Goal: Book appointment/travel/reservation

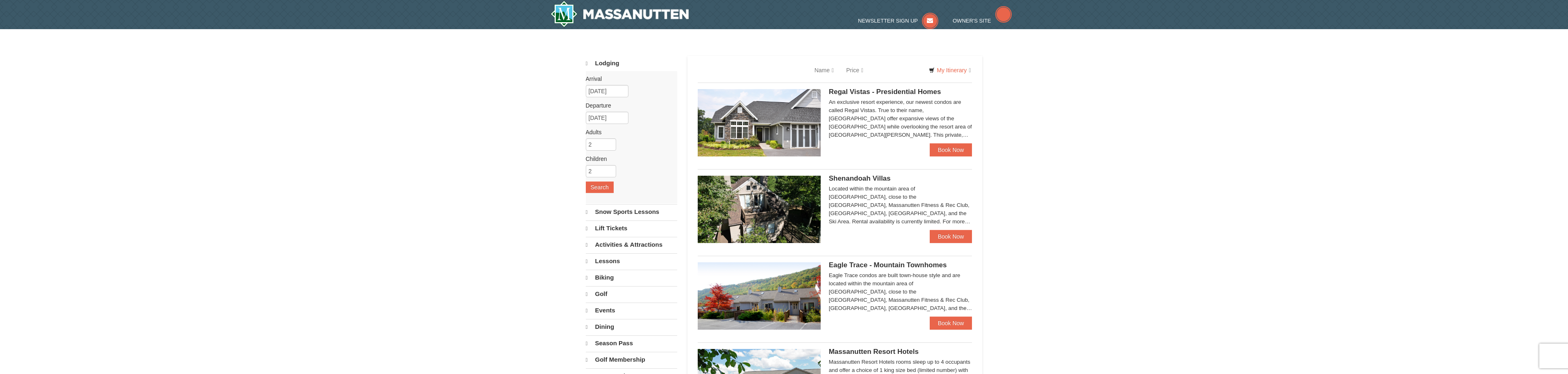
select select "9"
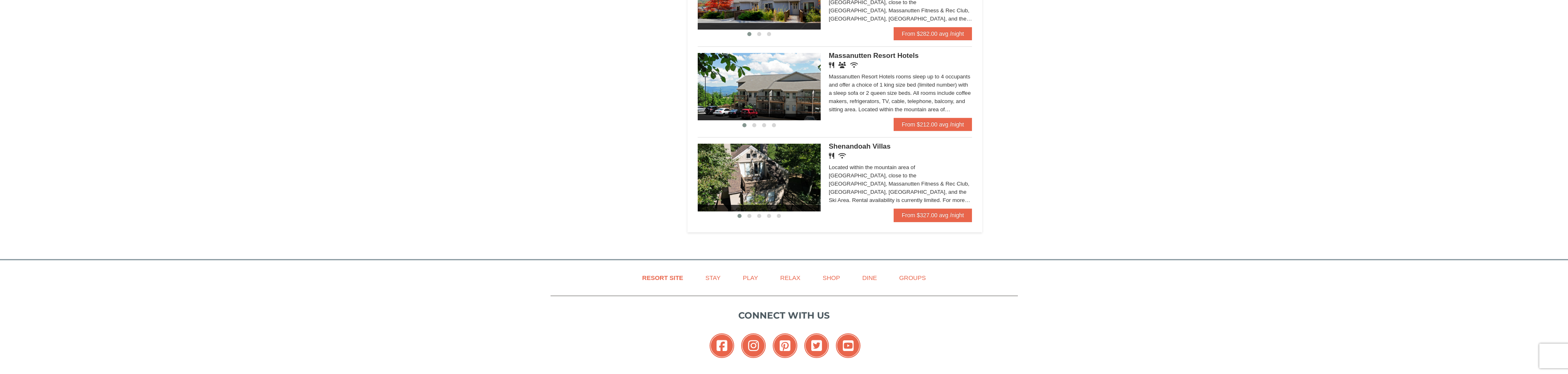
scroll to position [492, 0]
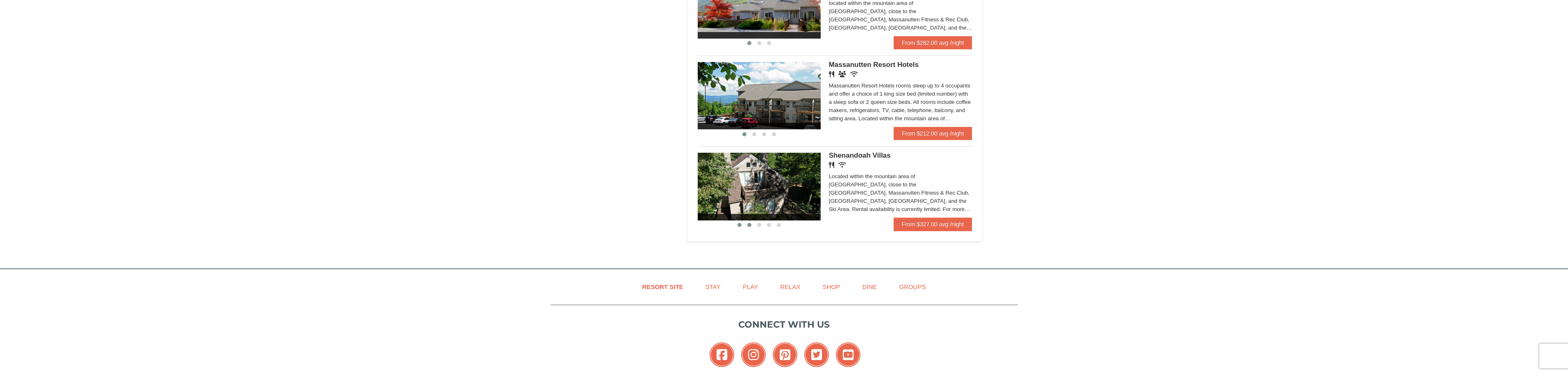
click at [748, 224] on span at bounding box center [749, 225] width 4 height 4
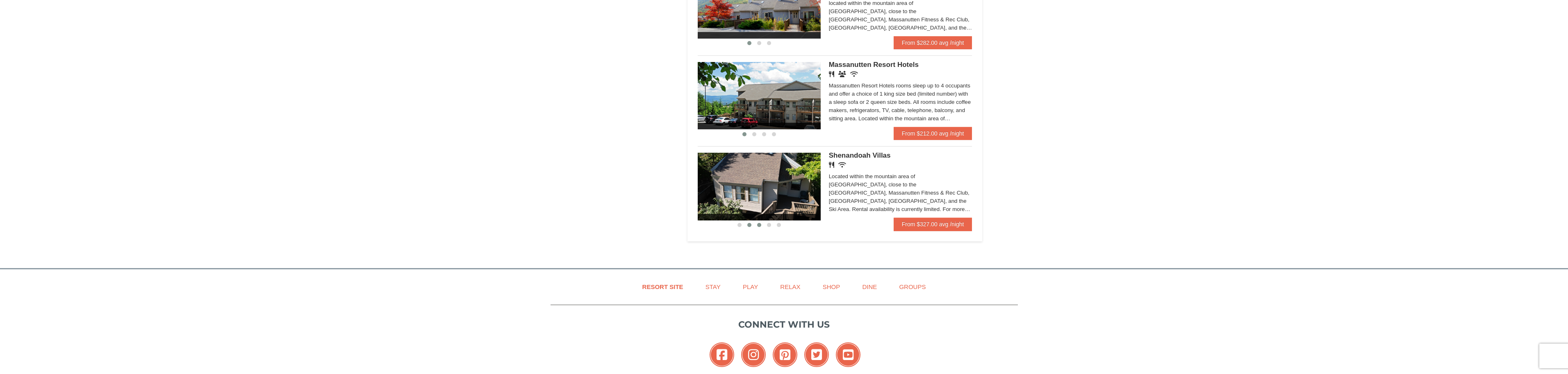
click at [758, 225] on span at bounding box center [759, 225] width 4 height 4
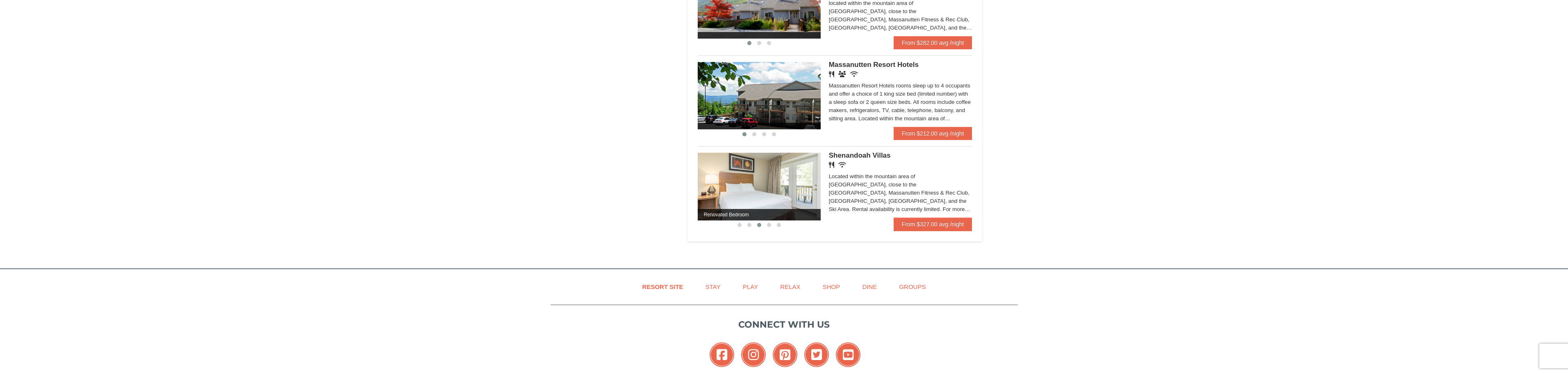
click at [758, 225] on span at bounding box center [759, 225] width 4 height 4
click at [770, 225] on span at bounding box center [769, 225] width 4 height 4
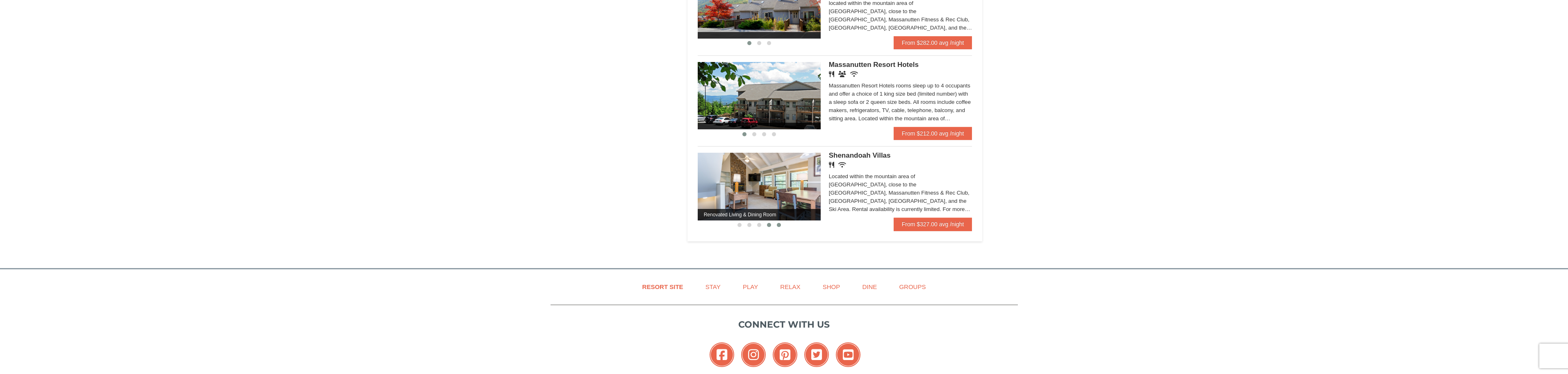
click at [780, 225] on span at bounding box center [779, 225] width 4 height 4
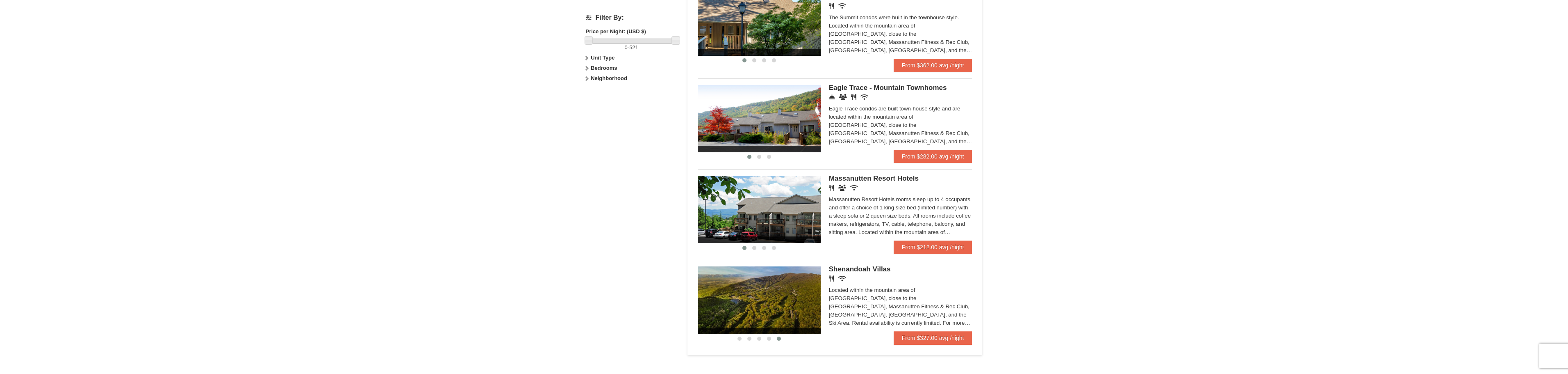
scroll to position [410, 0]
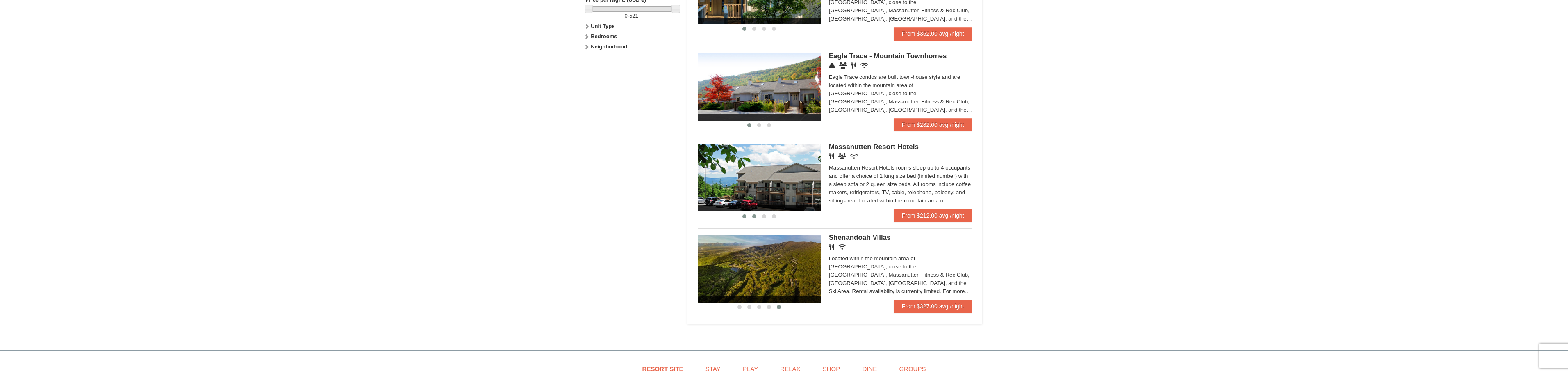
click at [754, 214] on span at bounding box center [754, 216] width 4 height 4
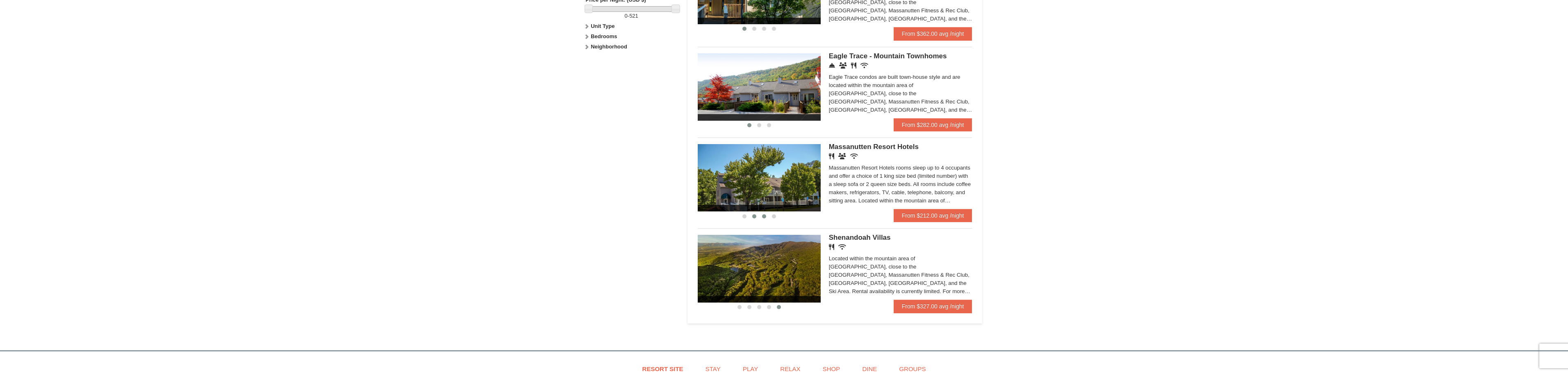
click at [764, 216] on span at bounding box center [764, 216] width 4 height 4
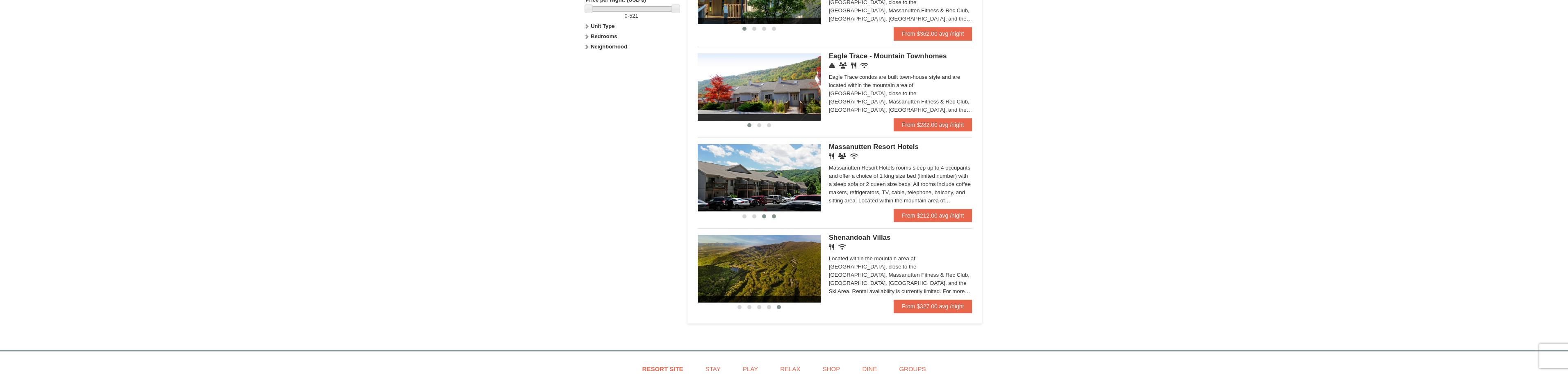
click at [771, 216] on button at bounding box center [774, 216] width 10 height 8
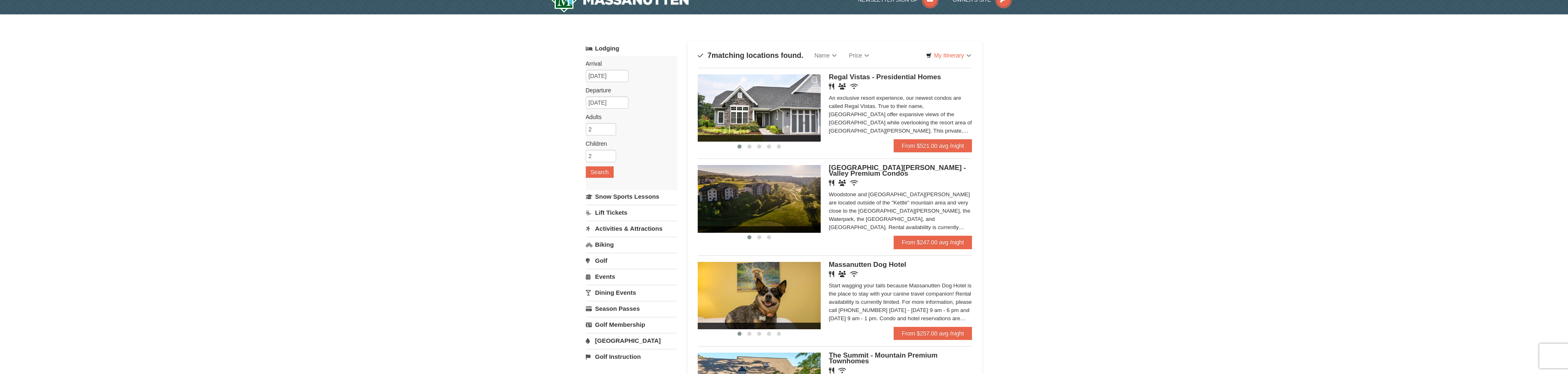
scroll to position [0, 0]
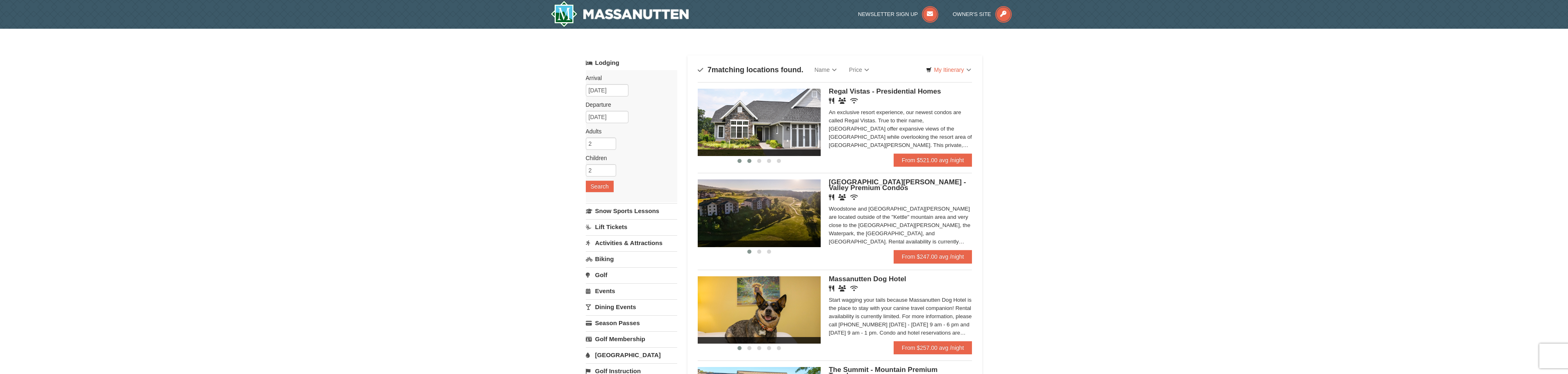
click at [748, 161] on span at bounding box center [749, 161] width 4 height 4
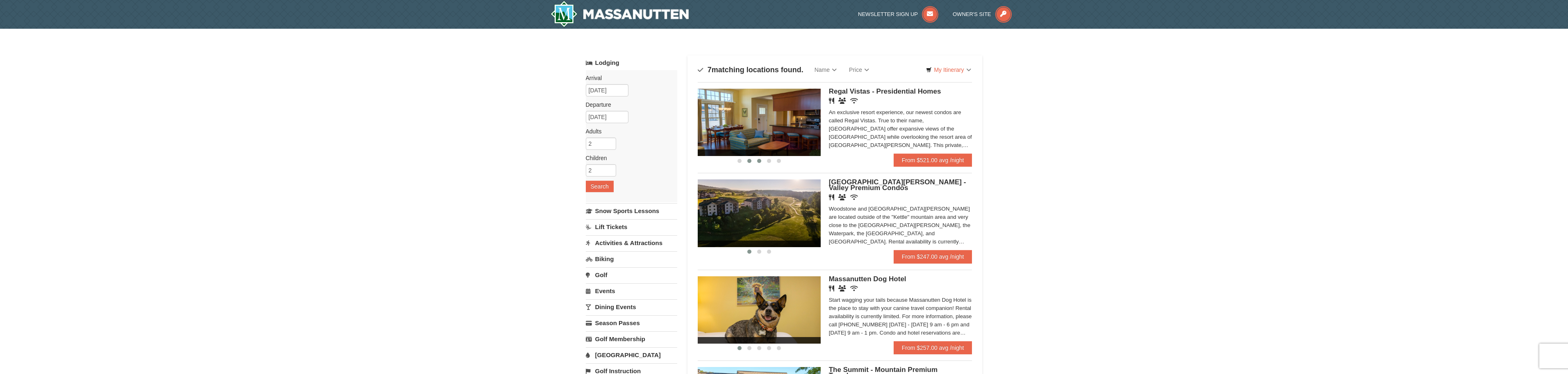
click at [760, 161] on span at bounding box center [759, 161] width 4 height 4
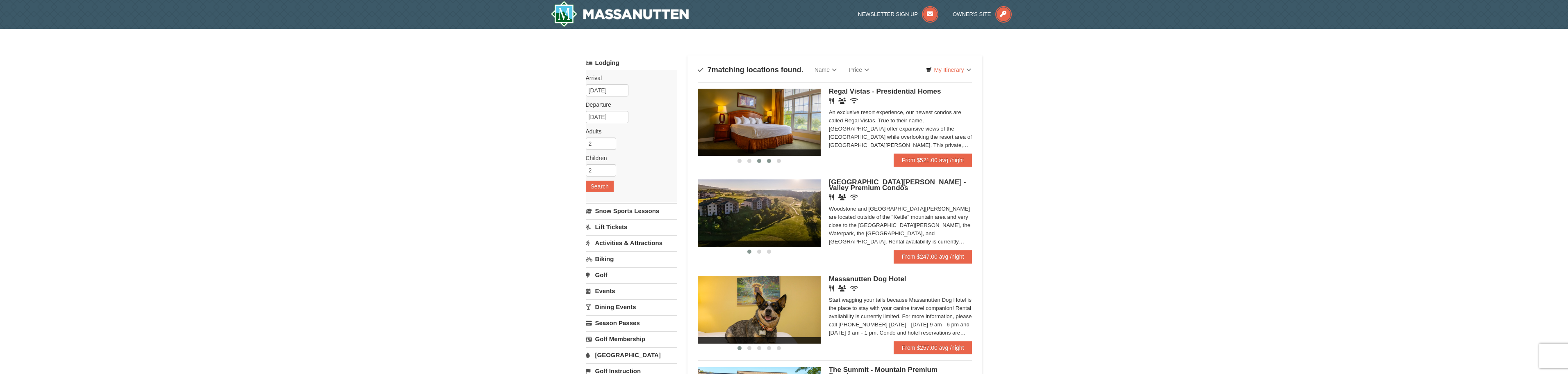
click at [769, 160] on span at bounding box center [769, 161] width 4 height 4
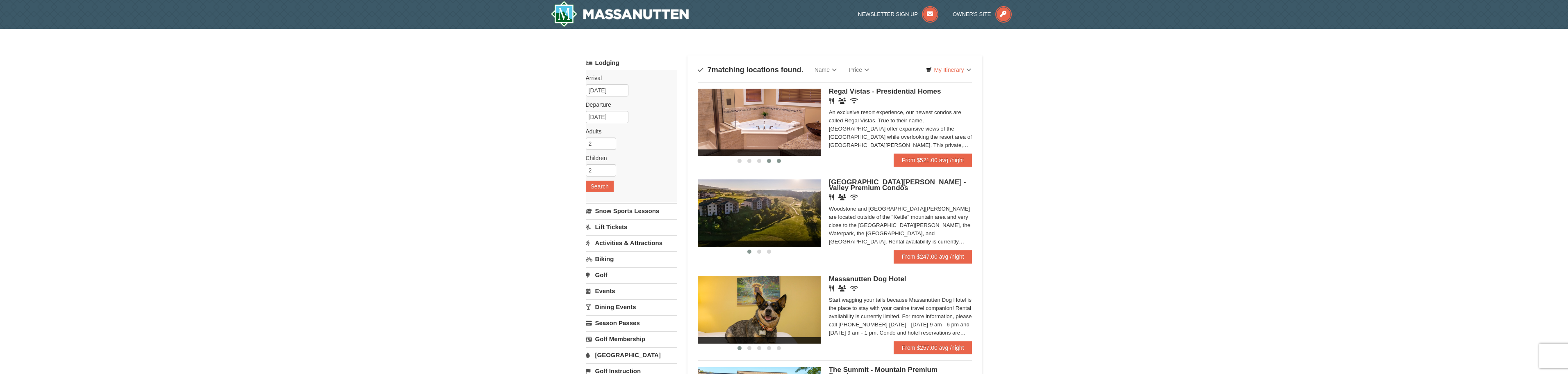
click at [779, 161] on span at bounding box center [779, 161] width 4 height 4
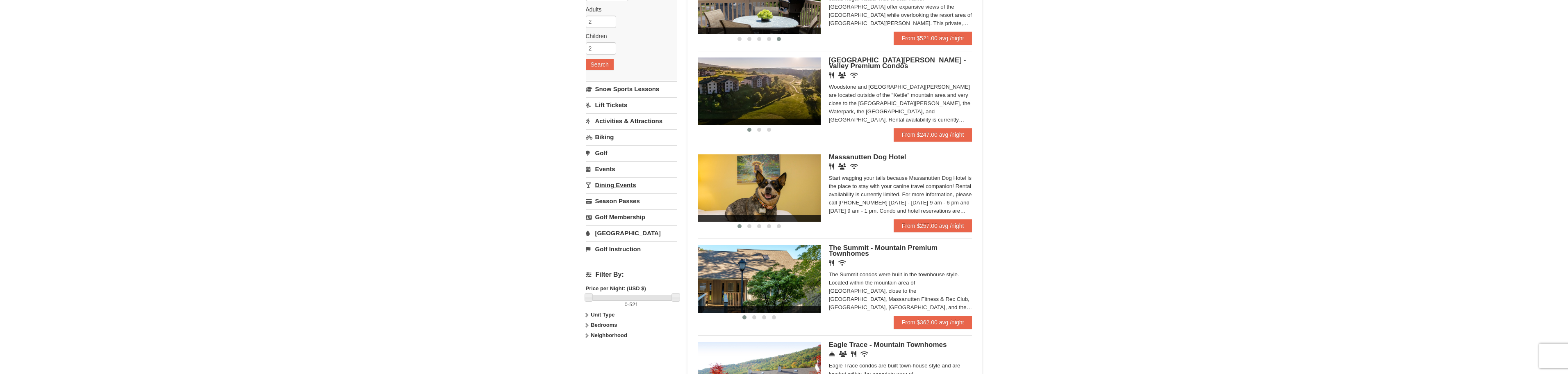
scroll to position [123, 0]
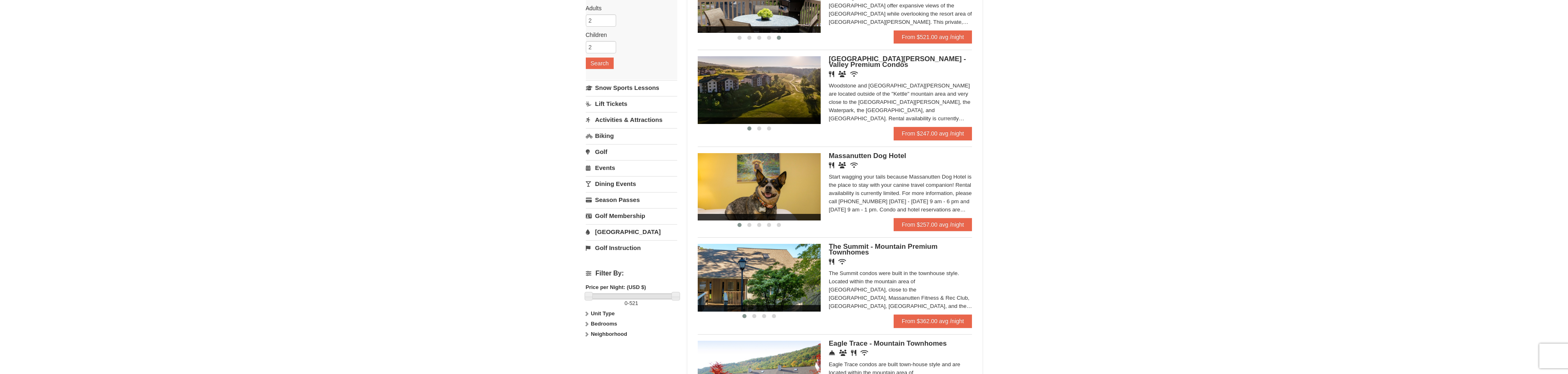
click at [622, 233] on link "[GEOGRAPHIC_DATA]" at bounding box center [631, 231] width 91 height 15
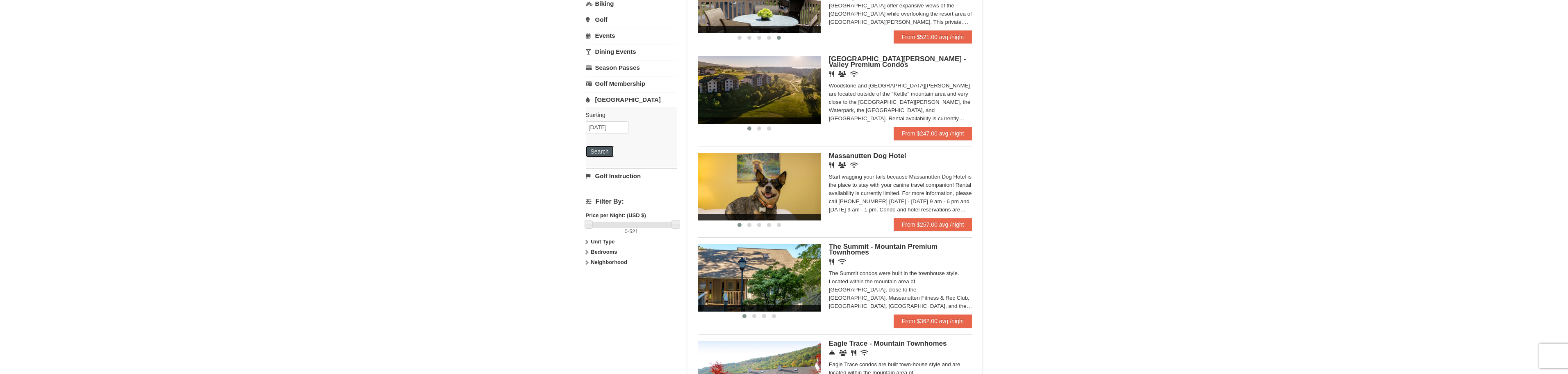
click at [598, 153] on button "Search" at bounding box center [600, 151] width 28 height 12
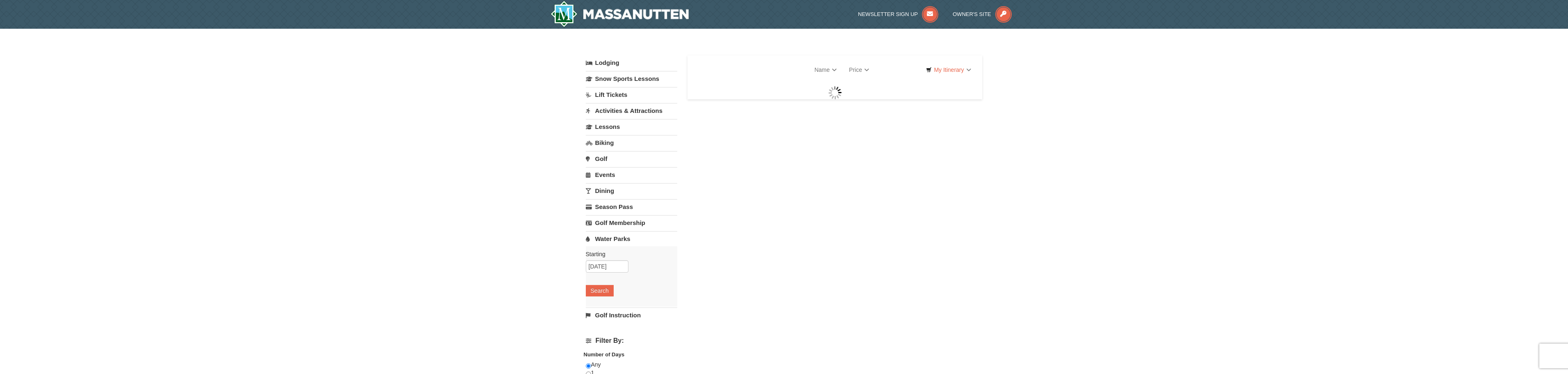
select select "9"
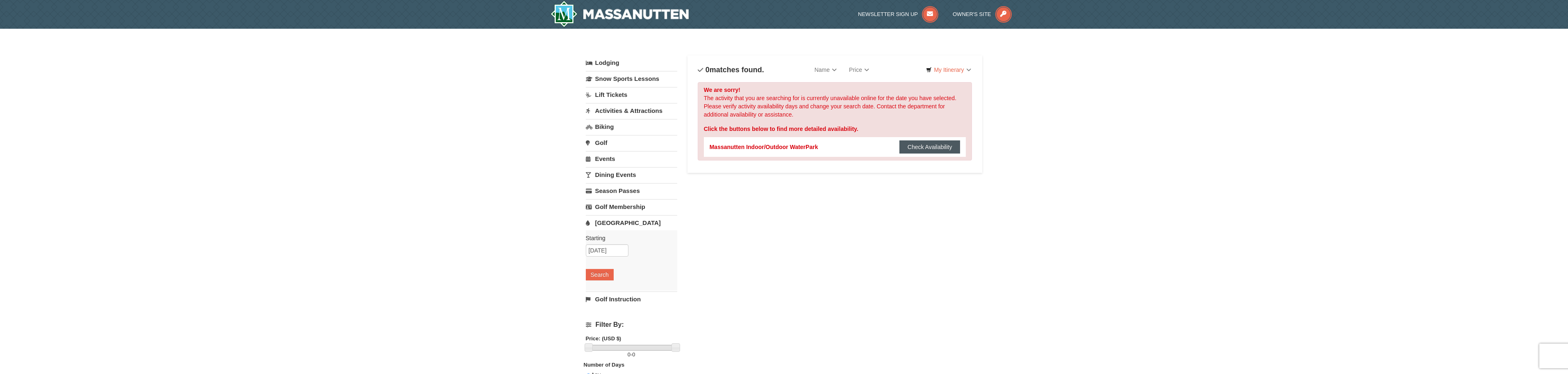
click at [913, 145] on button "Check Availability" at bounding box center [930, 147] width 61 height 13
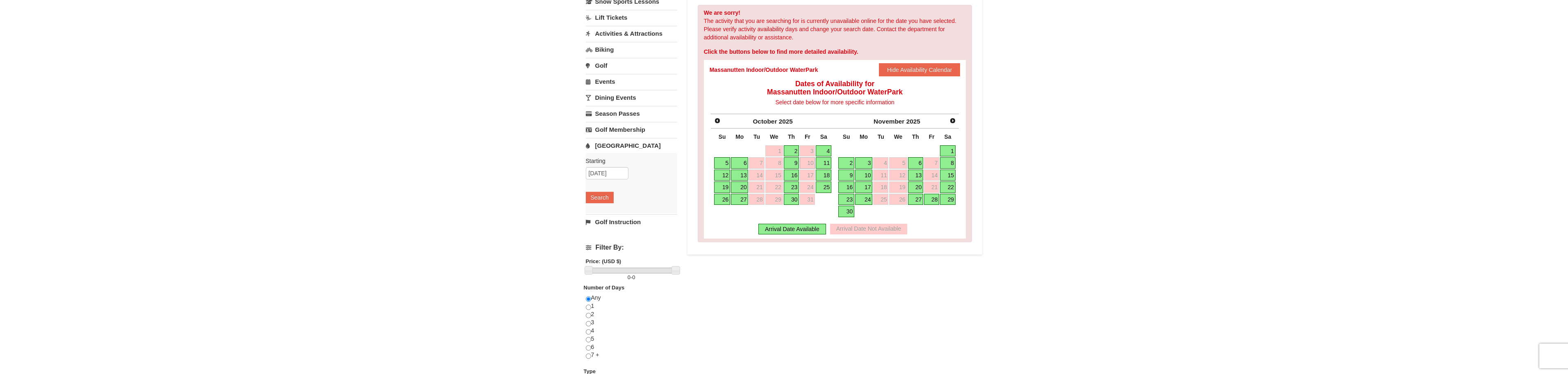
scroll to position [82, 0]
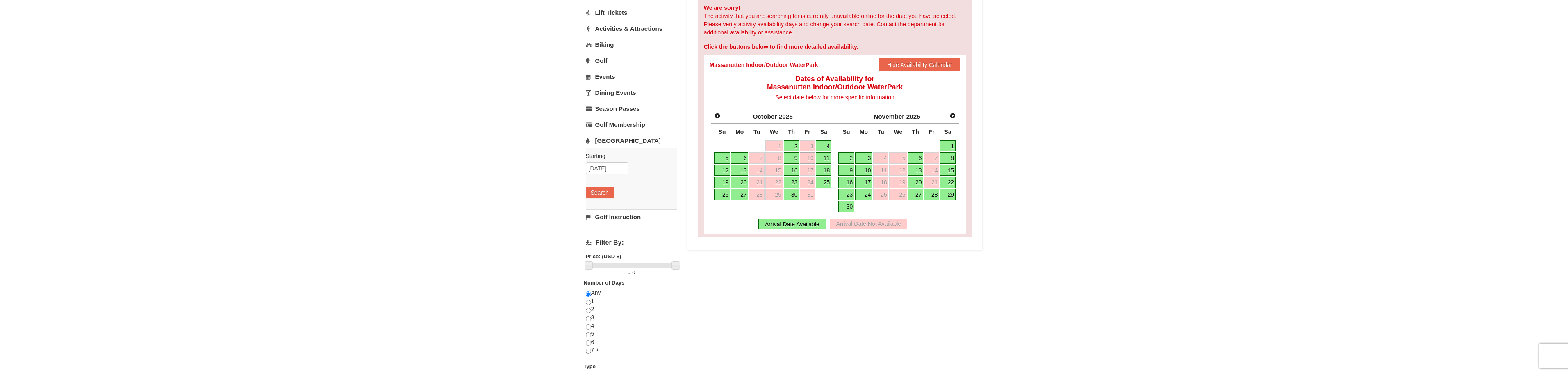
click at [827, 158] on link "11" at bounding box center [824, 158] width 16 height 12
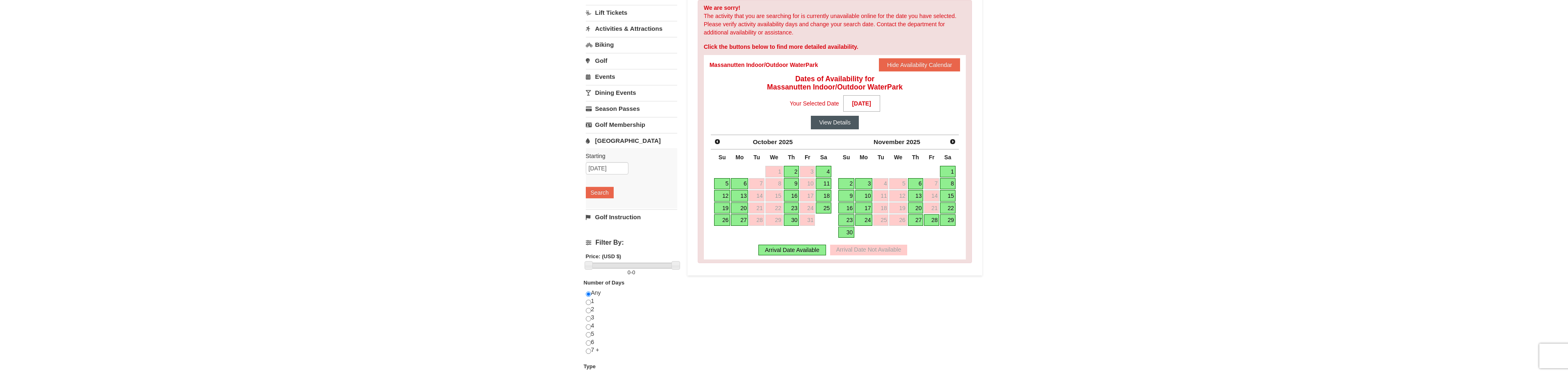
click at [847, 120] on button "View Details" at bounding box center [835, 122] width 48 height 13
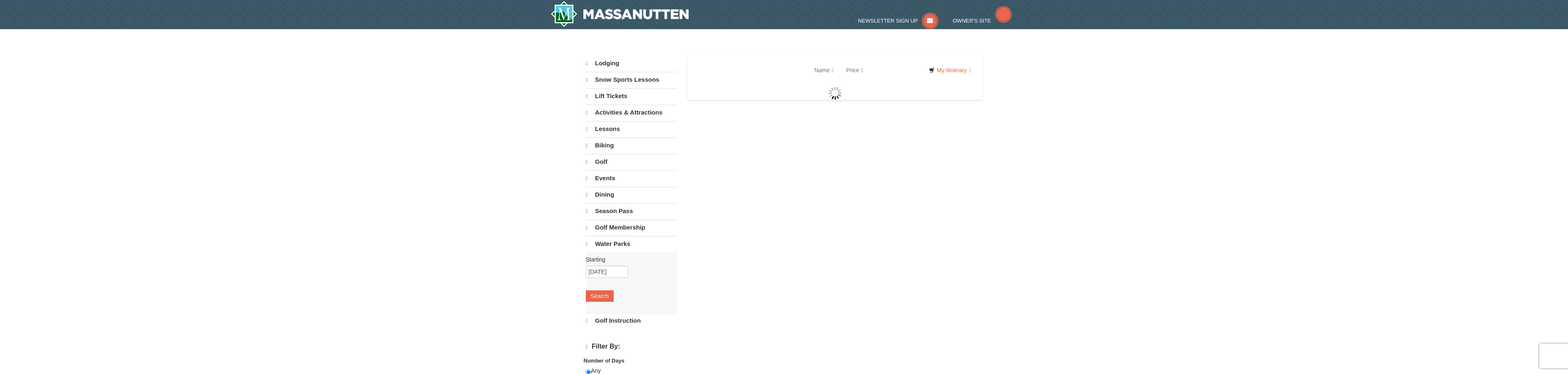
select select "9"
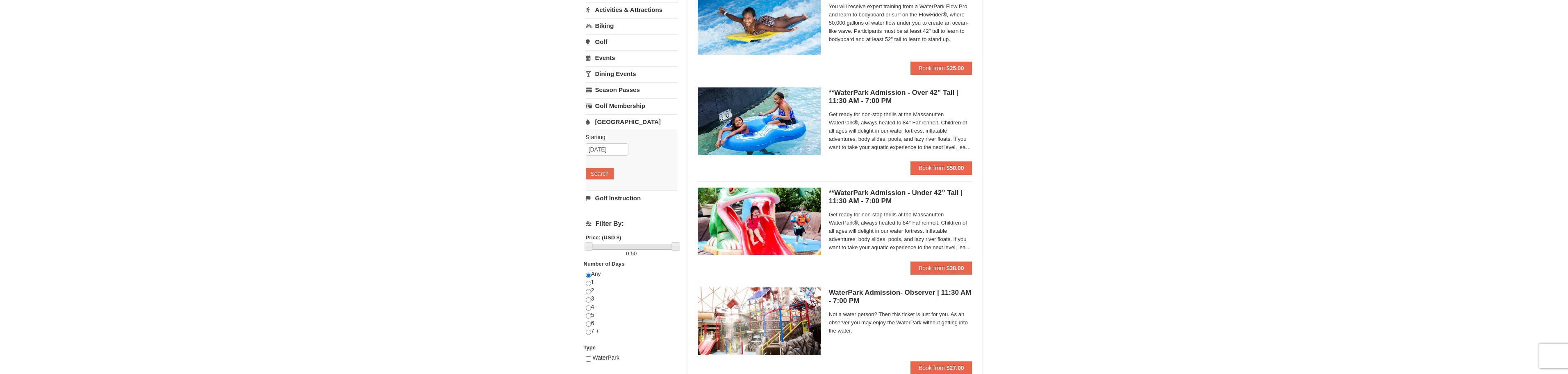
scroll to position [82, 0]
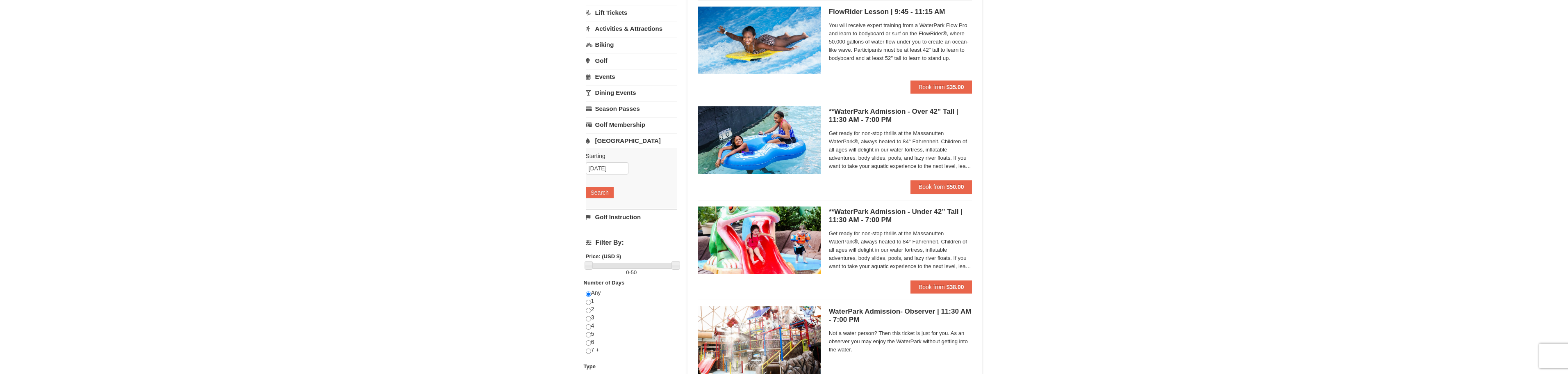
click at [802, 152] on img at bounding box center [759, 139] width 123 height 67
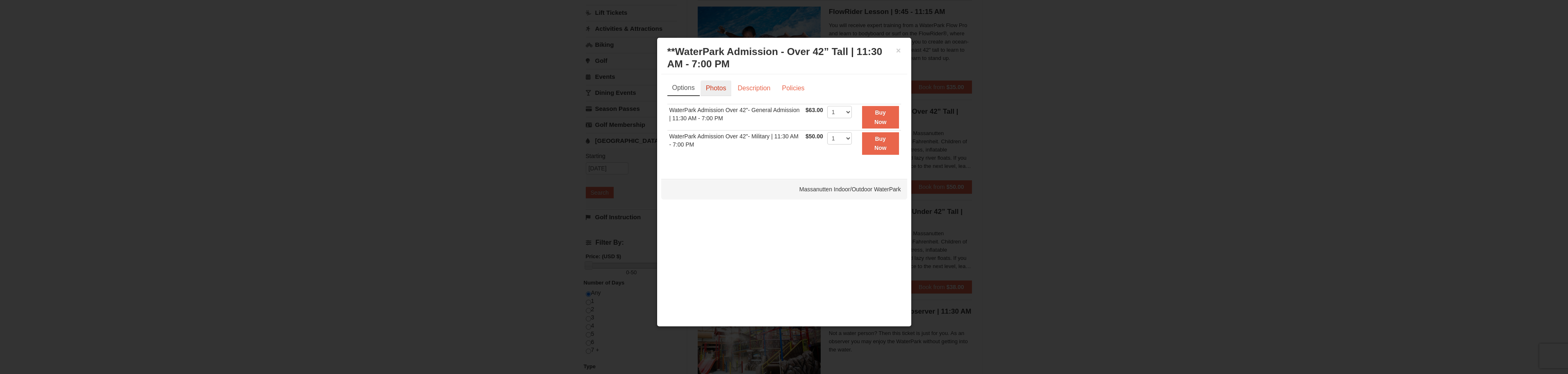
click at [723, 88] on link "Photos" at bounding box center [716, 88] width 31 height 16
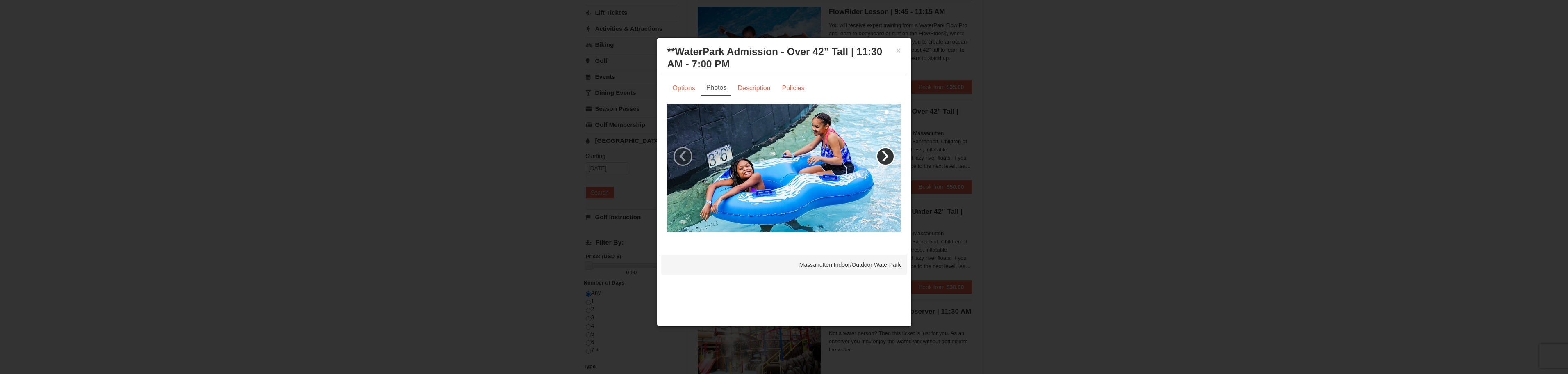
click at [887, 157] on link "›" at bounding box center [885, 156] width 19 height 19
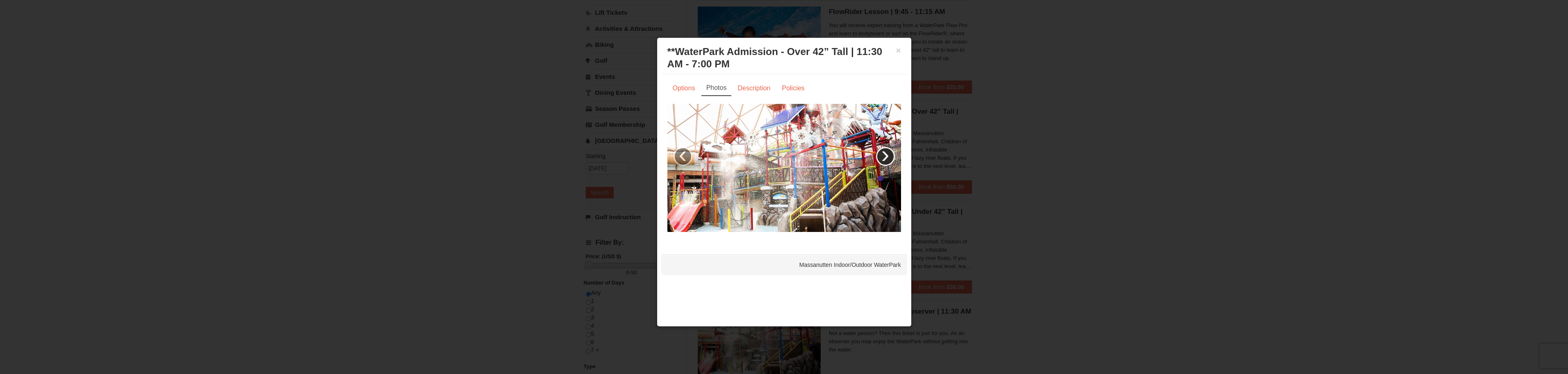
click at [889, 157] on link "›" at bounding box center [885, 156] width 19 height 19
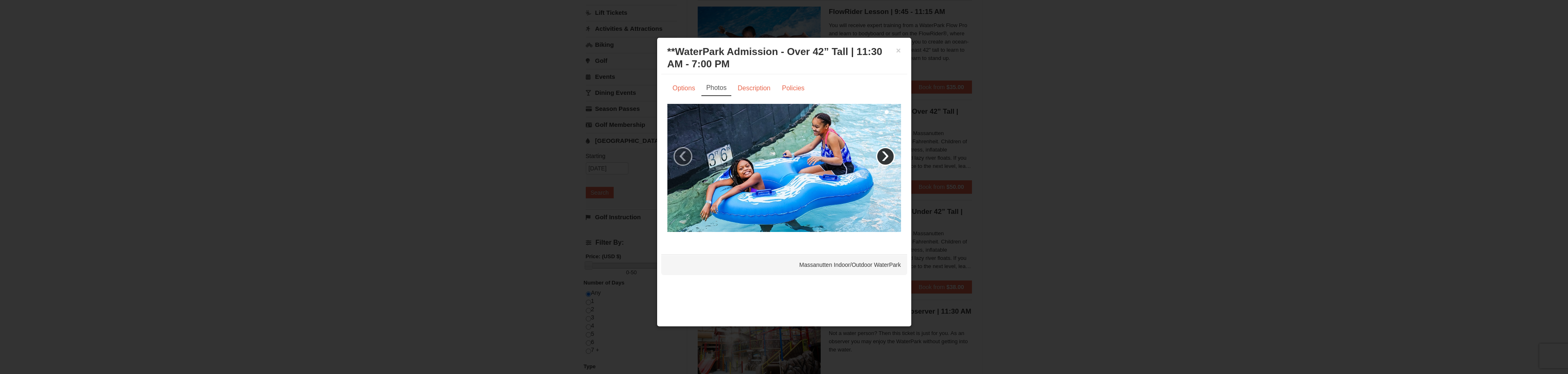
click at [889, 157] on link "›" at bounding box center [885, 156] width 19 height 19
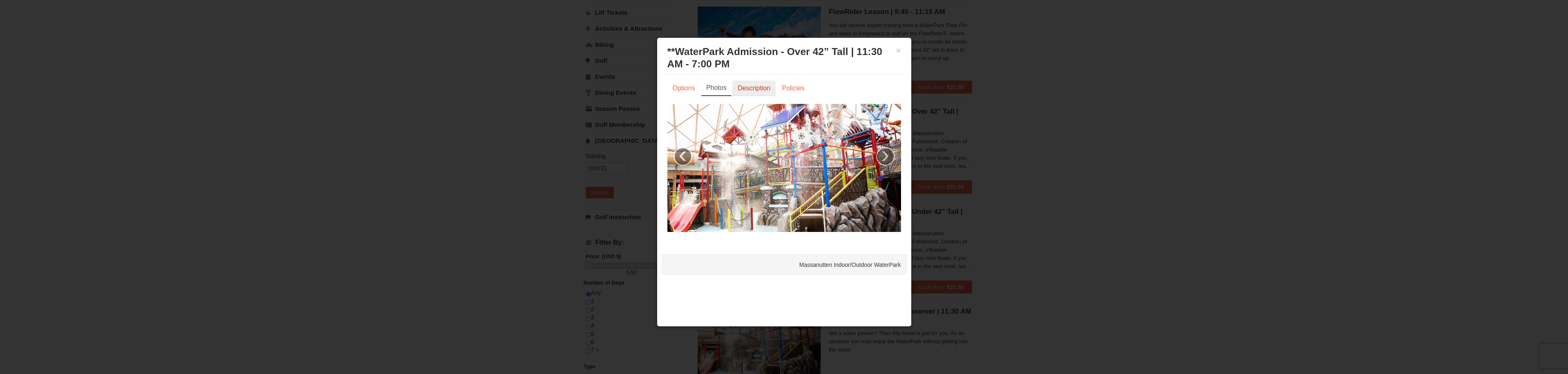
click at [756, 88] on link "Description" at bounding box center [754, 88] width 43 height 16
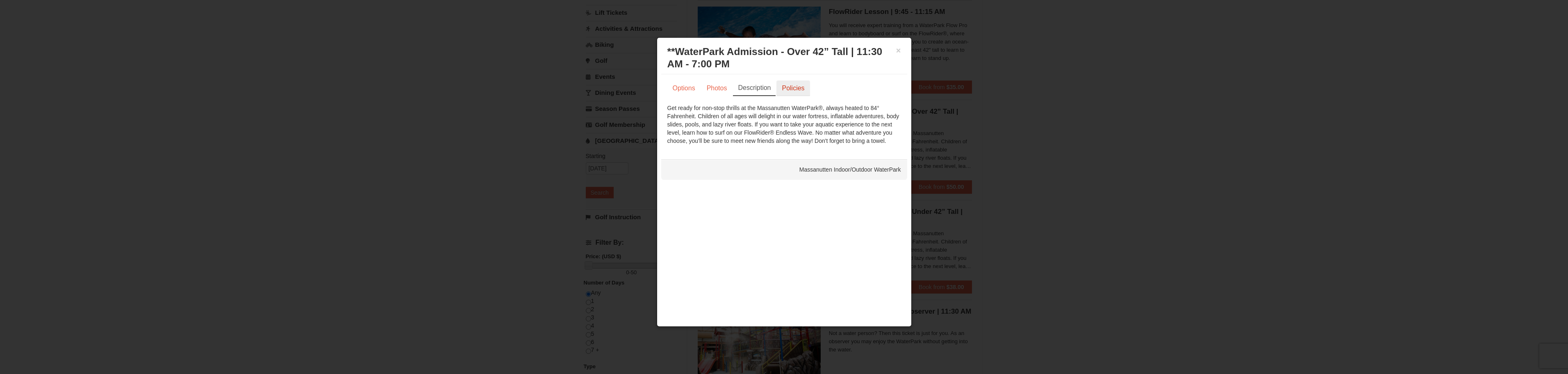
click at [797, 91] on link "Policies" at bounding box center [793, 88] width 33 height 16
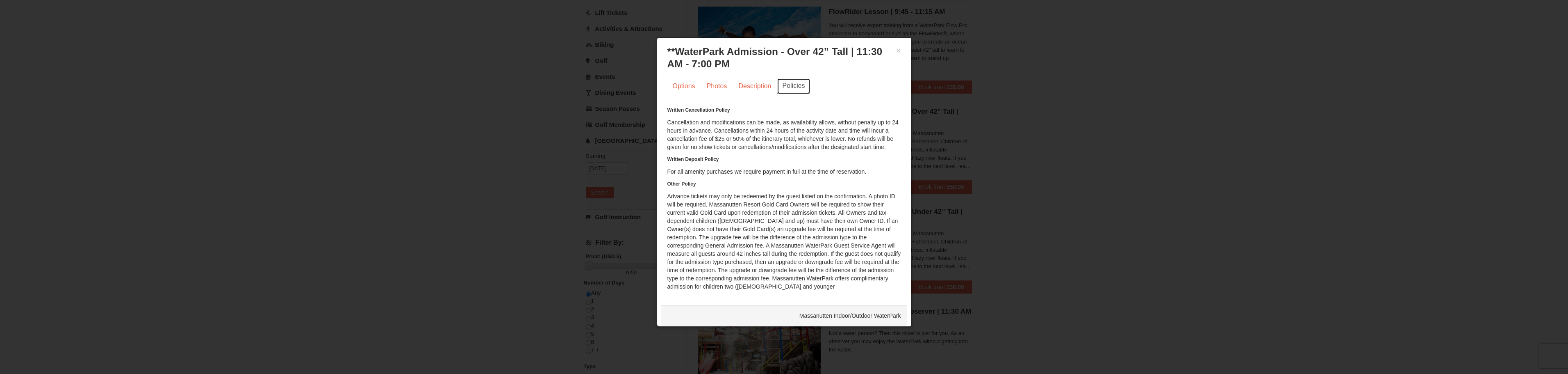
scroll to position [10, 0]
click at [896, 52] on button "×" at bounding box center [898, 50] width 5 height 8
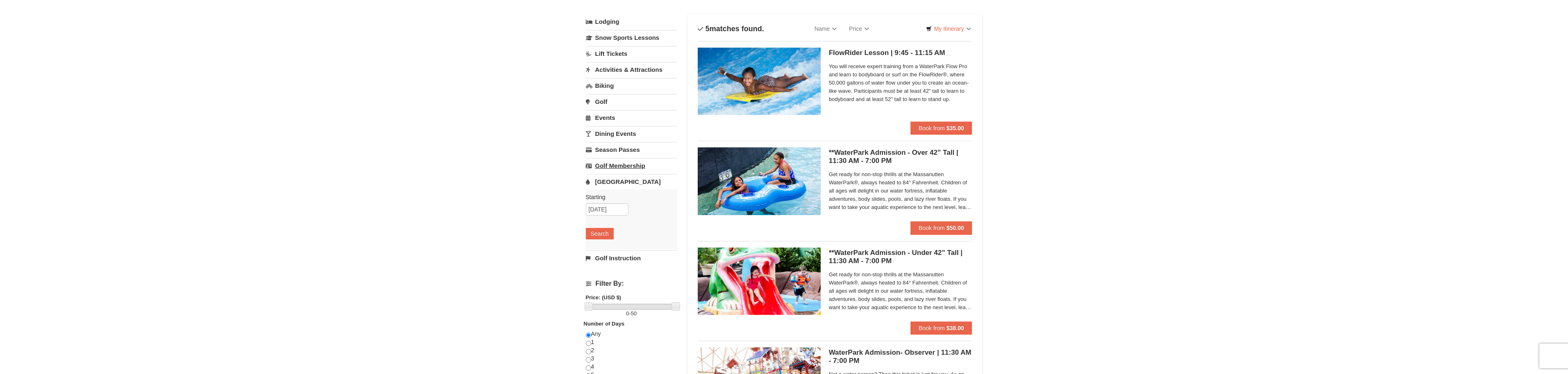
scroll to position [0, 0]
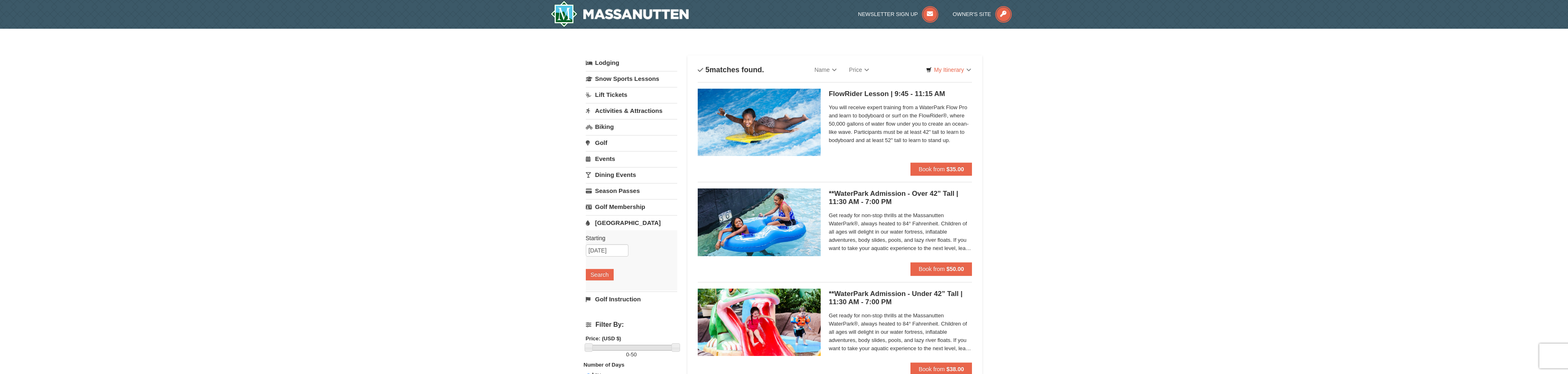
click at [629, 173] on link "Dining Events" at bounding box center [631, 174] width 91 height 15
click at [606, 225] on button "Search" at bounding box center [600, 226] width 28 height 12
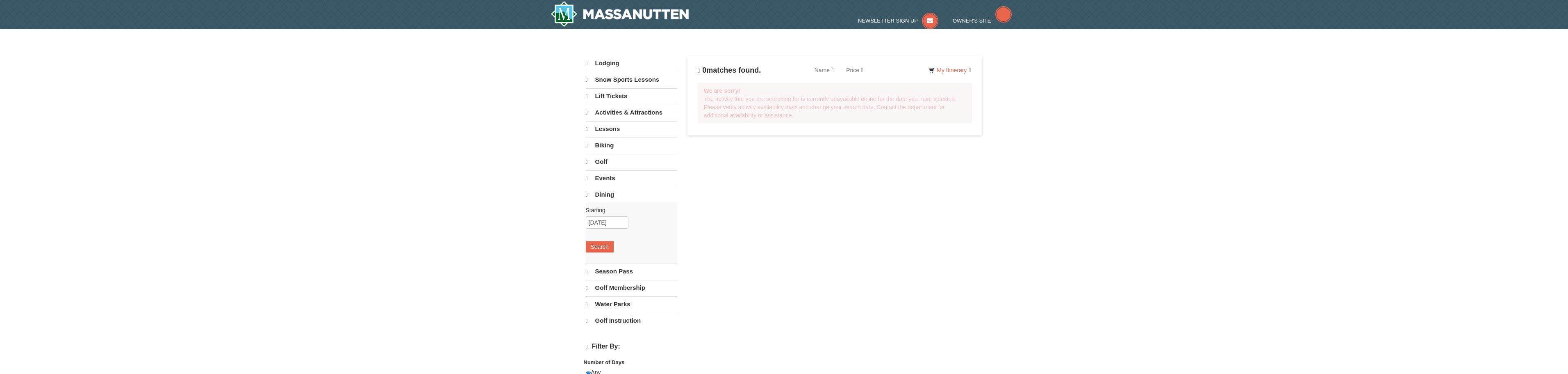
select select "9"
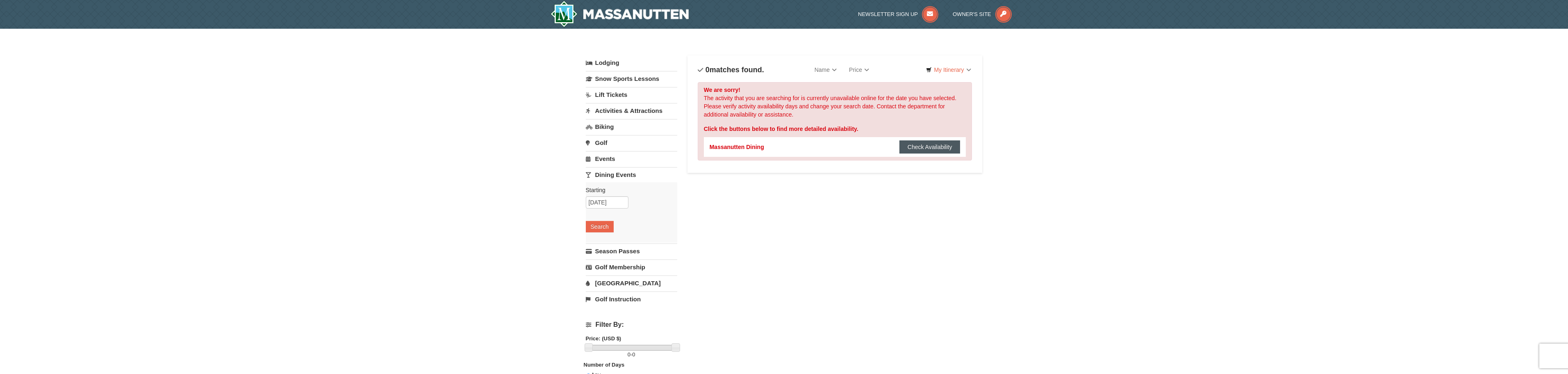
click at [944, 149] on button "Check Availability" at bounding box center [930, 147] width 61 height 13
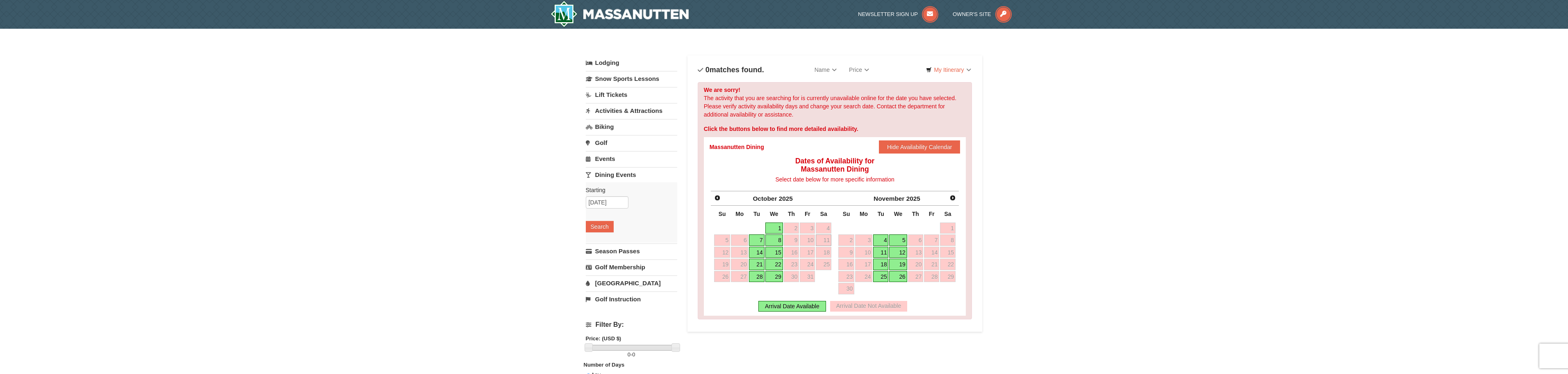
click at [758, 251] on link "14" at bounding box center [756, 252] width 15 height 12
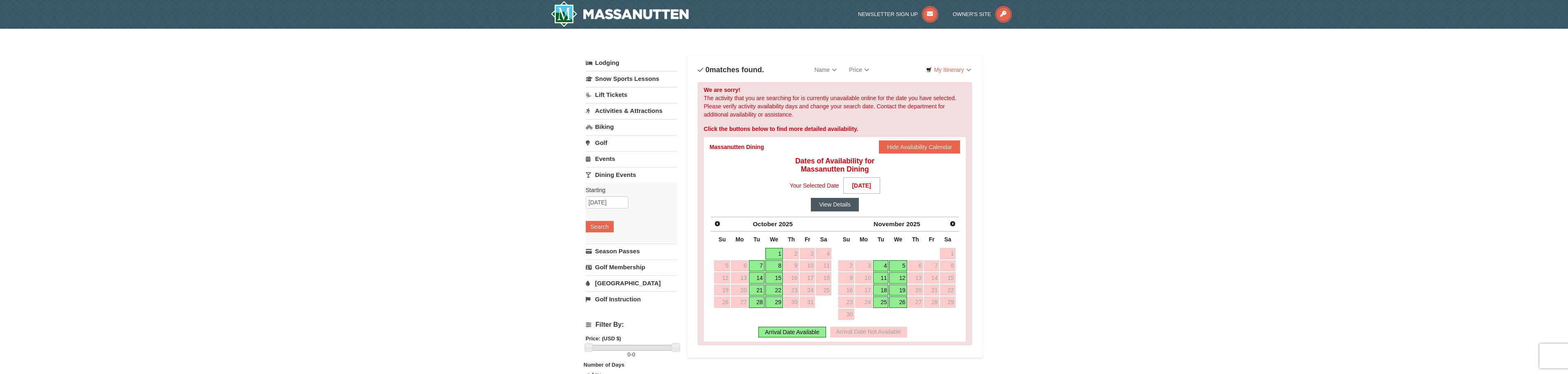
click at [847, 205] on button "View Details" at bounding box center [835, 205] width 48 height 13
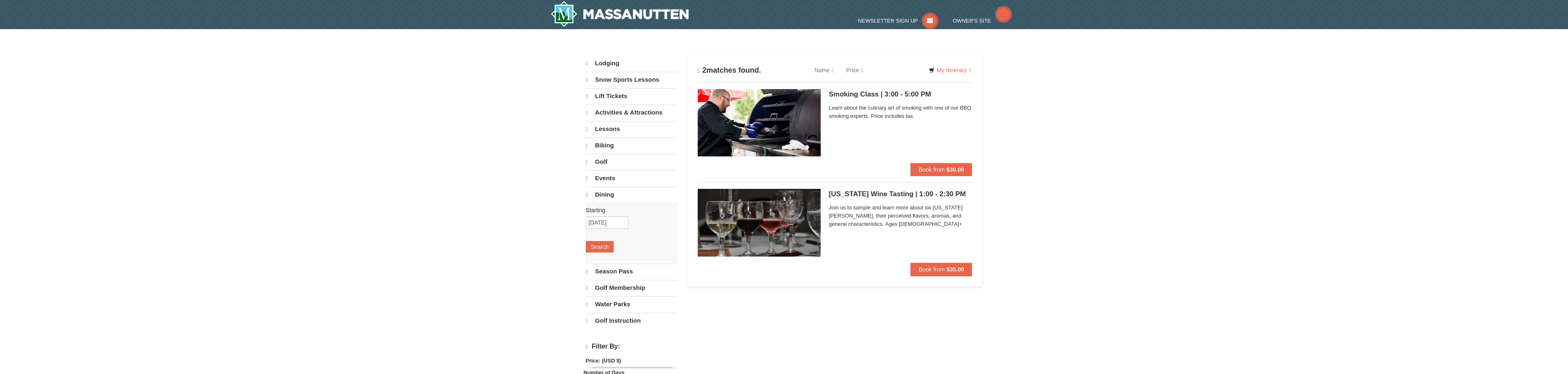
select select "9"
